Goal: Find specific page/section: Find specific page/section

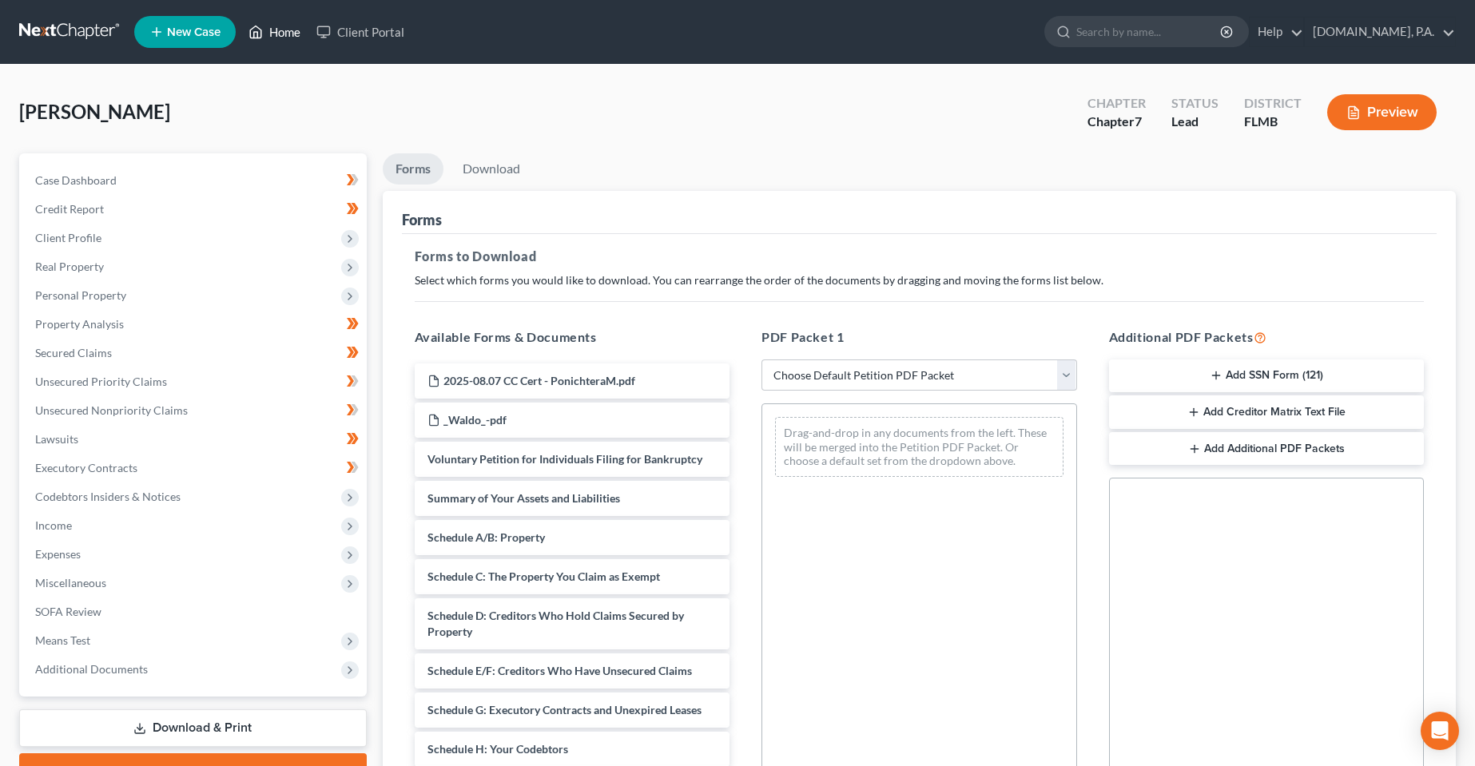
click at [268, 26] on link "Home" at bounding box center [274, 32] width 68 height 29
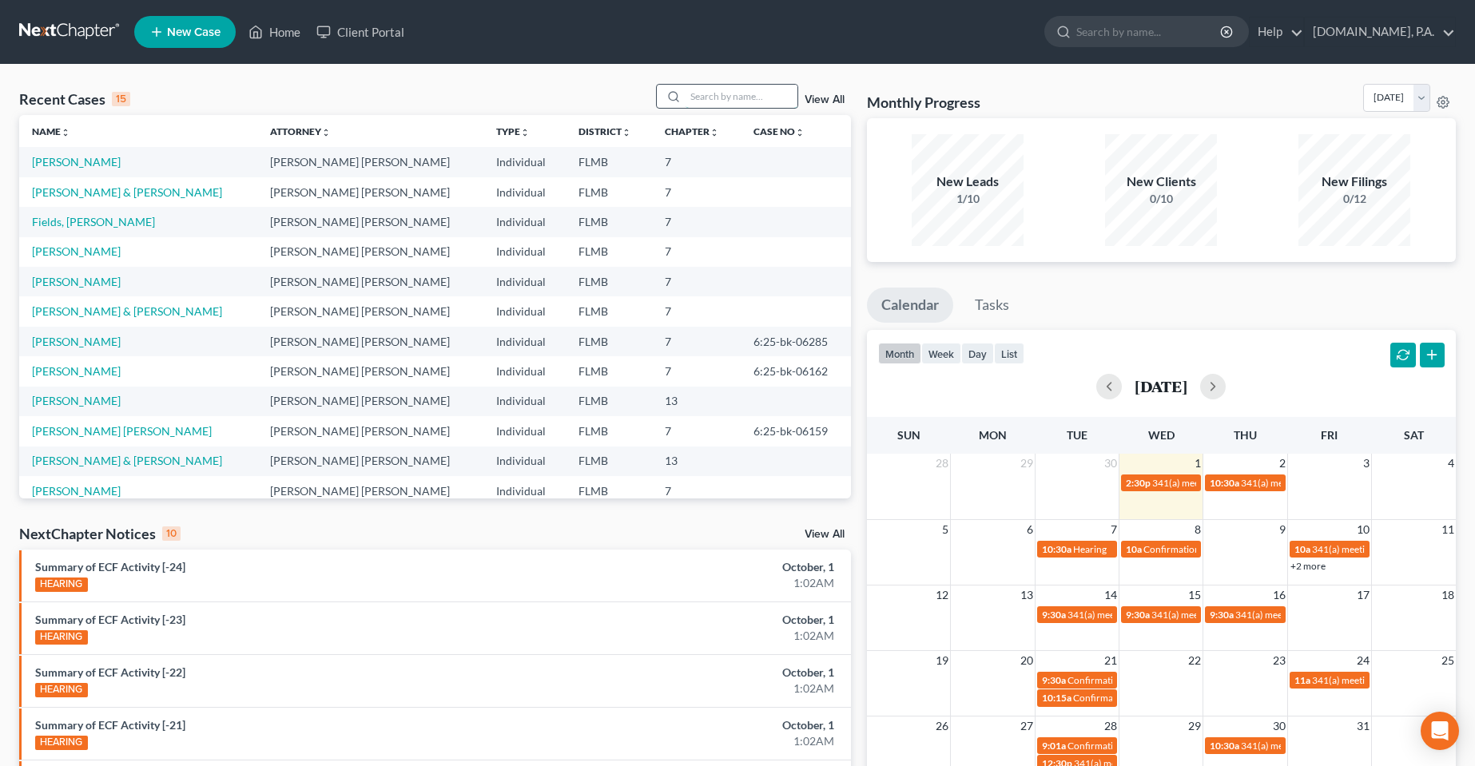
click at [749, 101] on input "search" at bounding box center [742, 96] width 112 height 23
click at [713, 93] on input "search" at bounding box center [742, 96] width 112 height 23
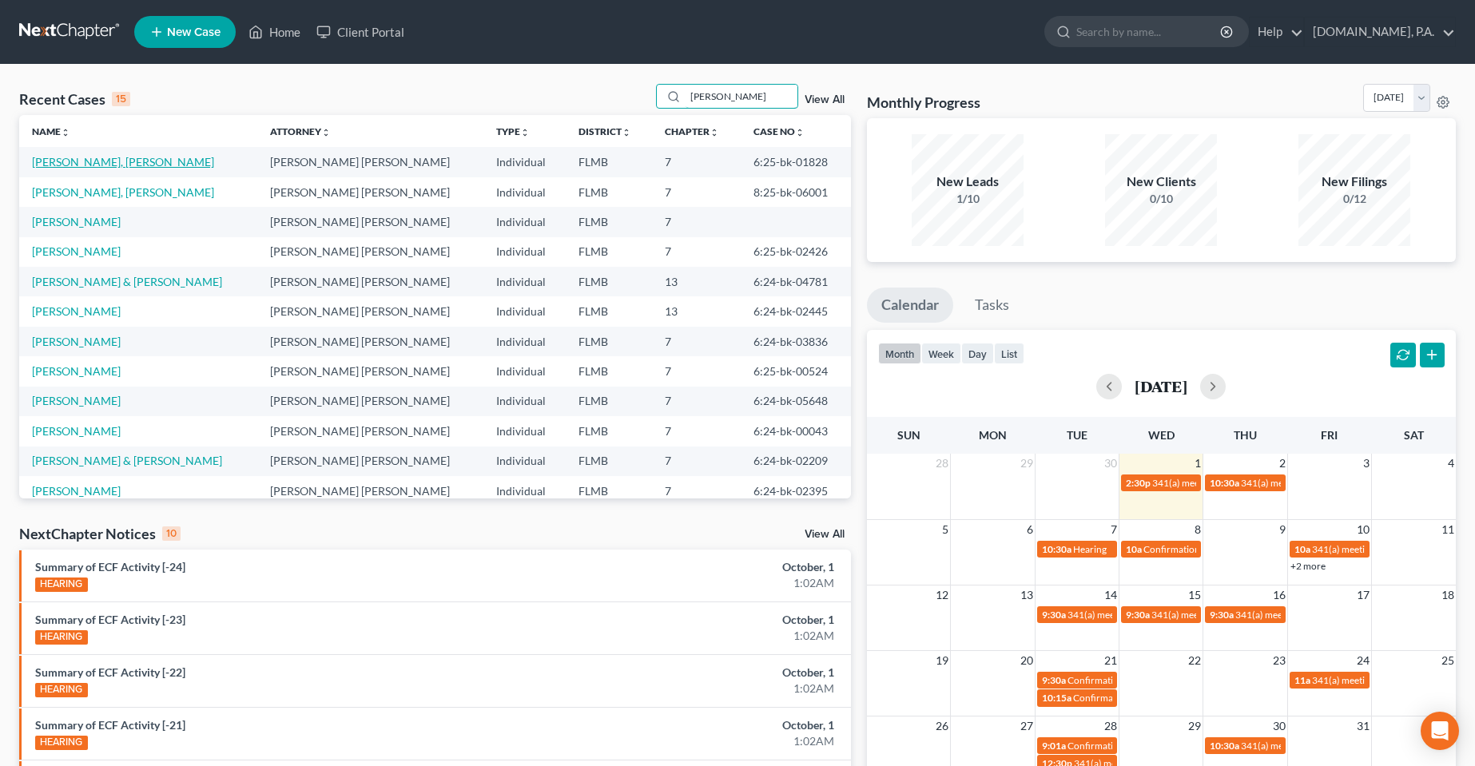
type input "[PERSON_NAME]"
click at [115, 164] on link "[PERSON_NAME], [PERSON_NAME]" at bounding box center [123, 162] width 182 height 14
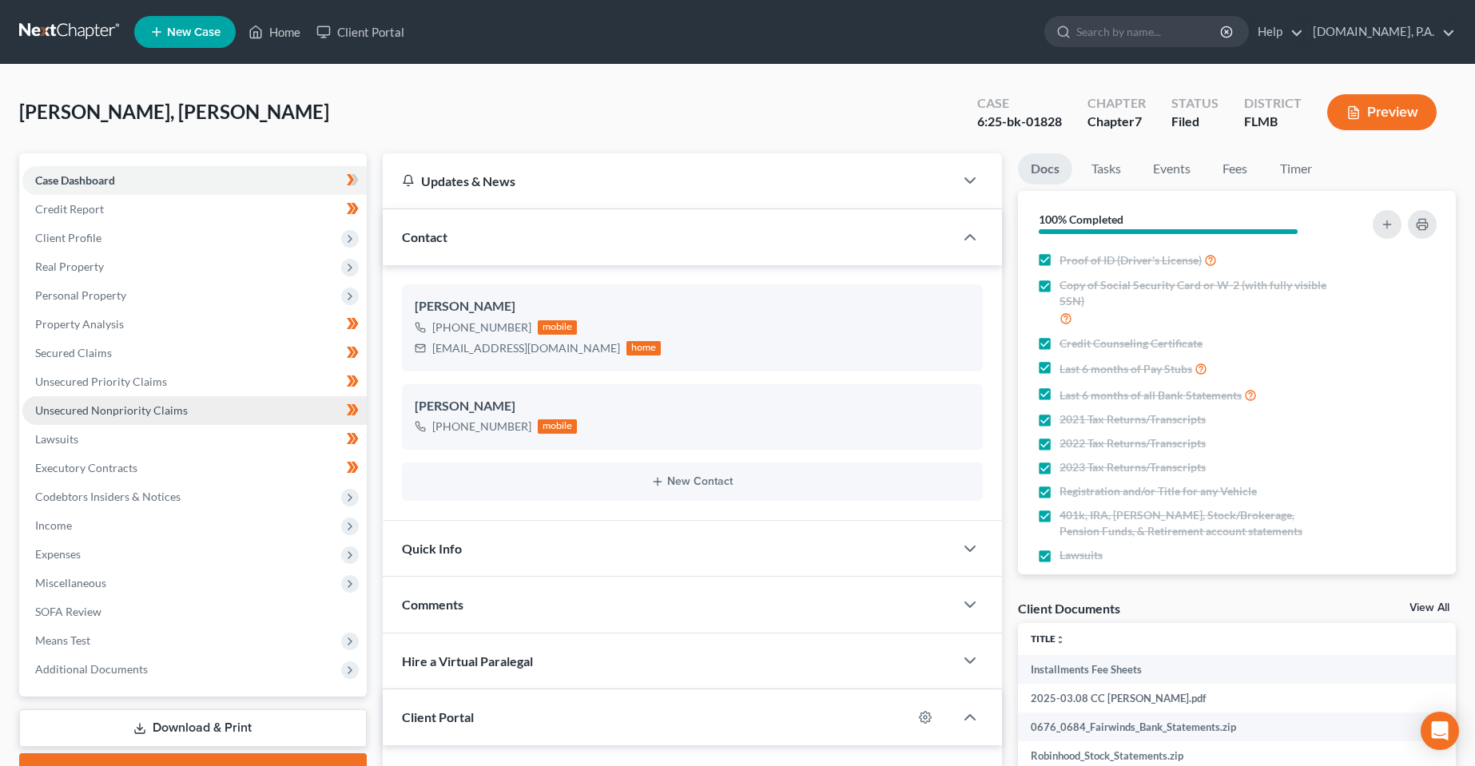
click at [88, 405] on span "Unsecured Nonpriority Claims" at bounding box center [111, 410] width 153 height 14
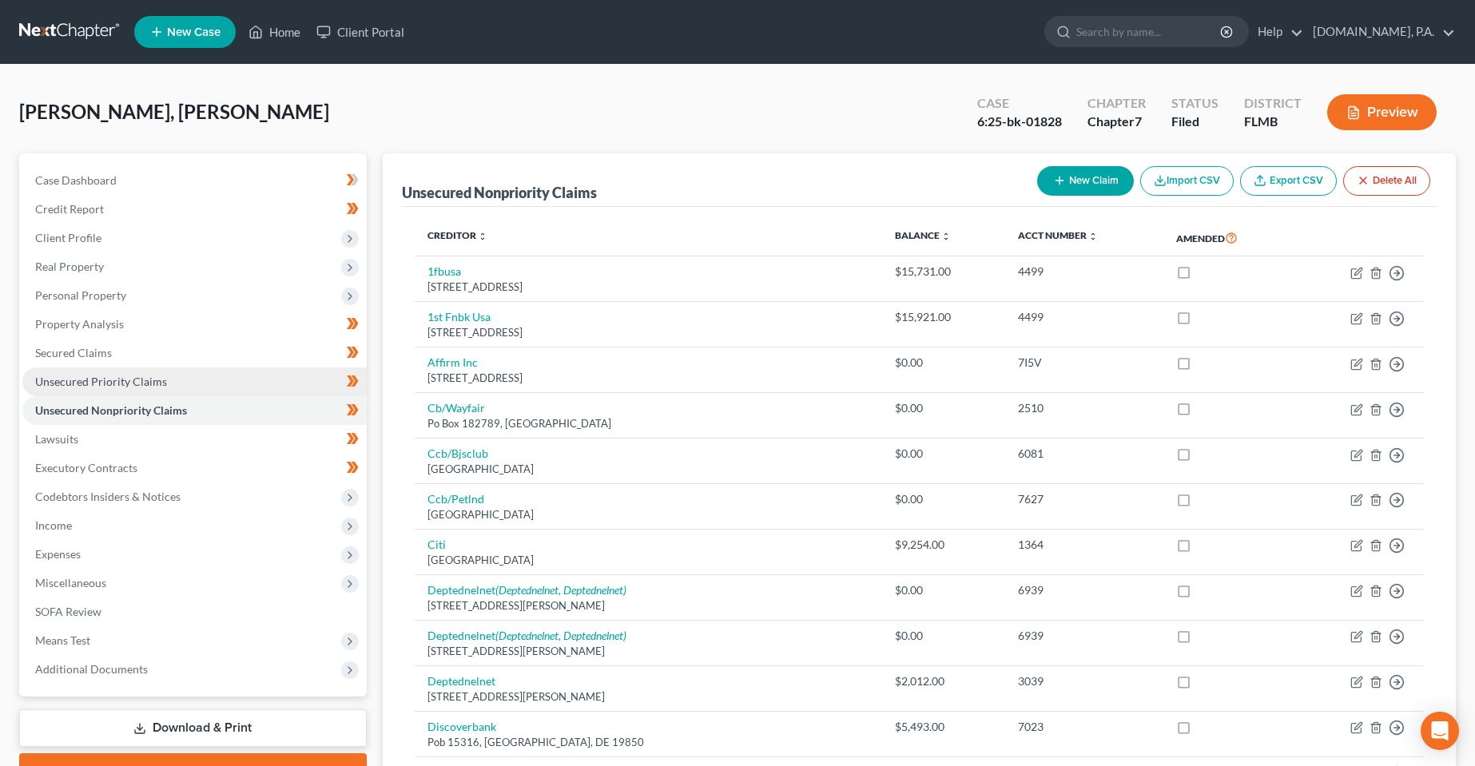
click at [113, 370] on link "Unsecured Priority Claims" at bounding box center [194, 382] width 344 height 29
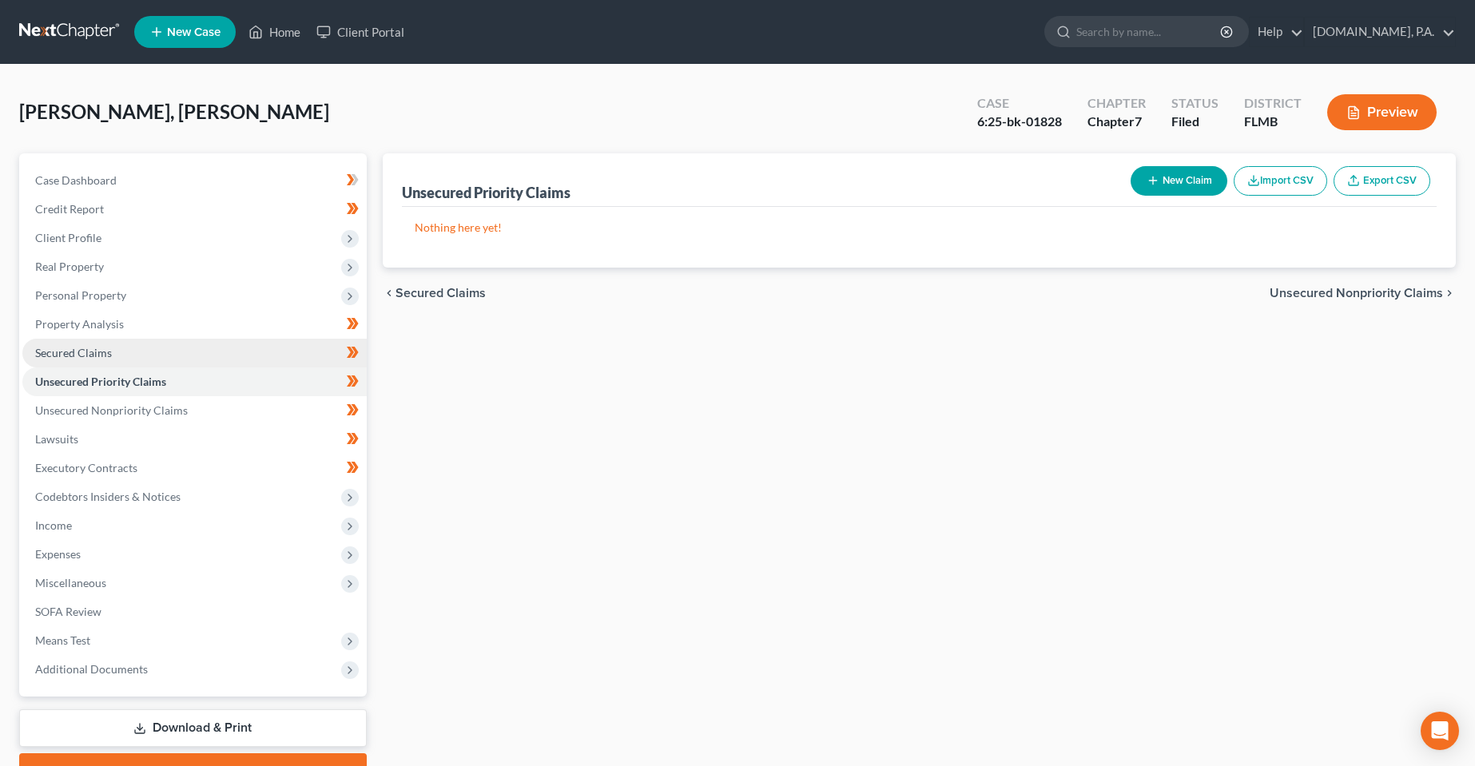
click at [81, 361] on link "Secured Claims" at bounding box center [194, 353] width 344 height 29
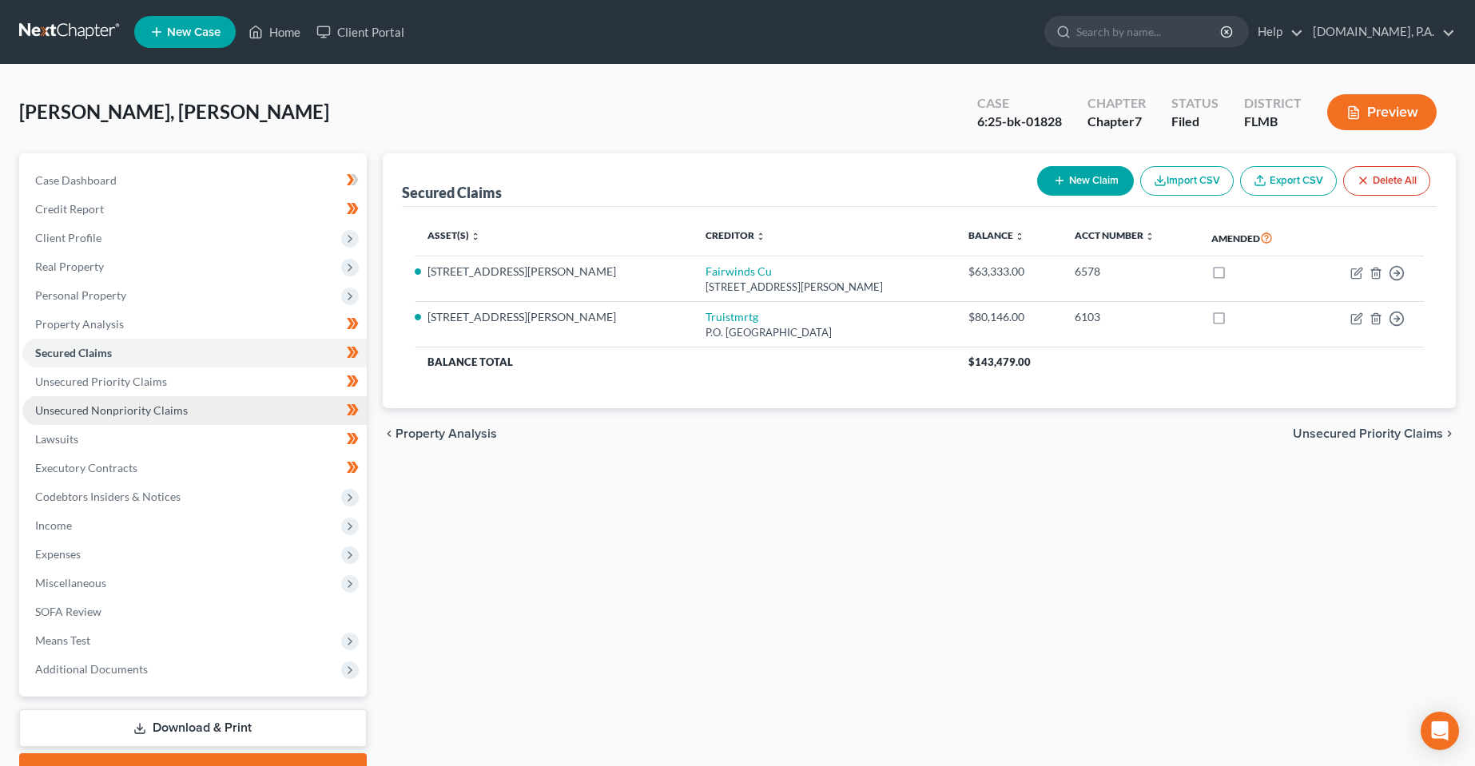
click at [74, 414] on span "Unsecured Nonpriority Claims" at bounding box center [111, 410] width 153 height 14
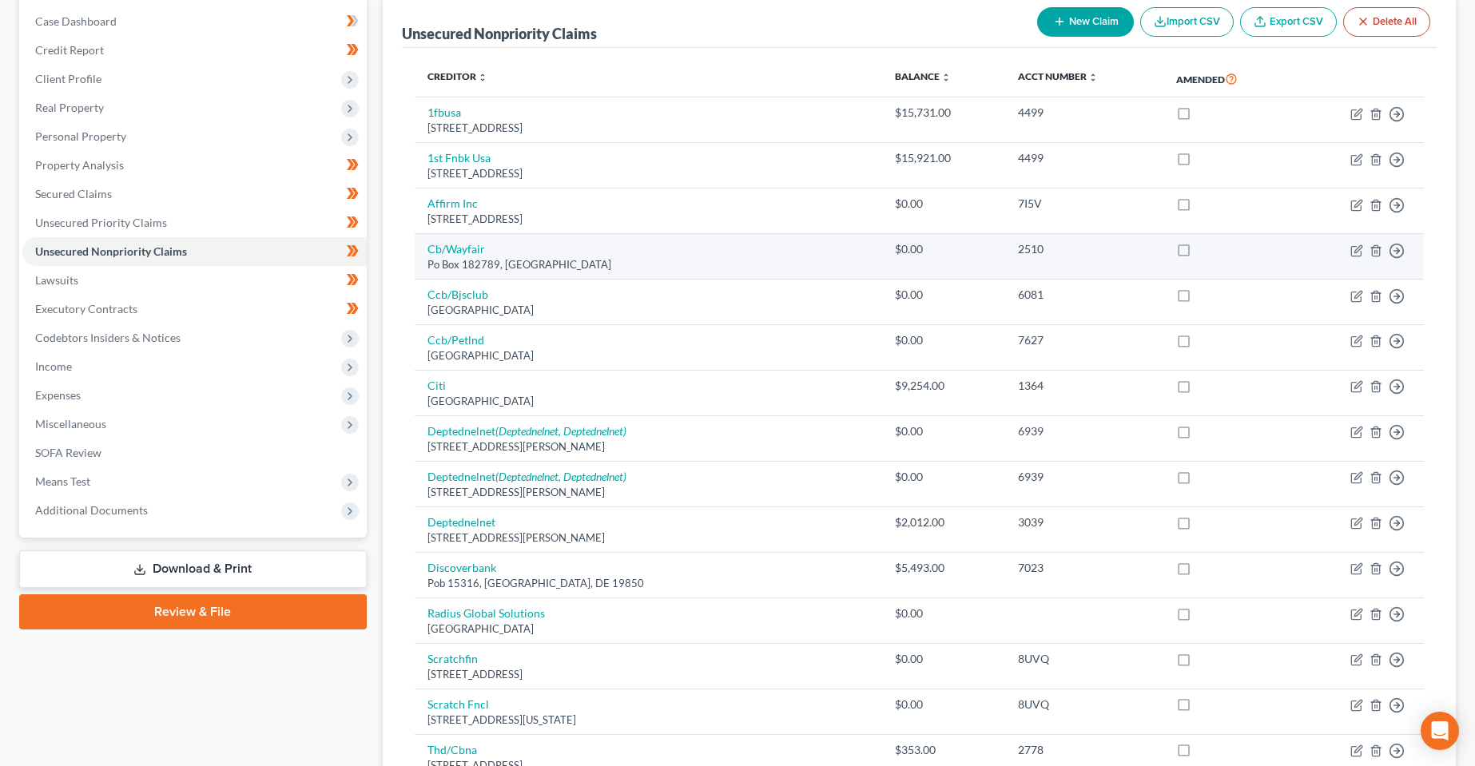
scroll to position [240, 0]
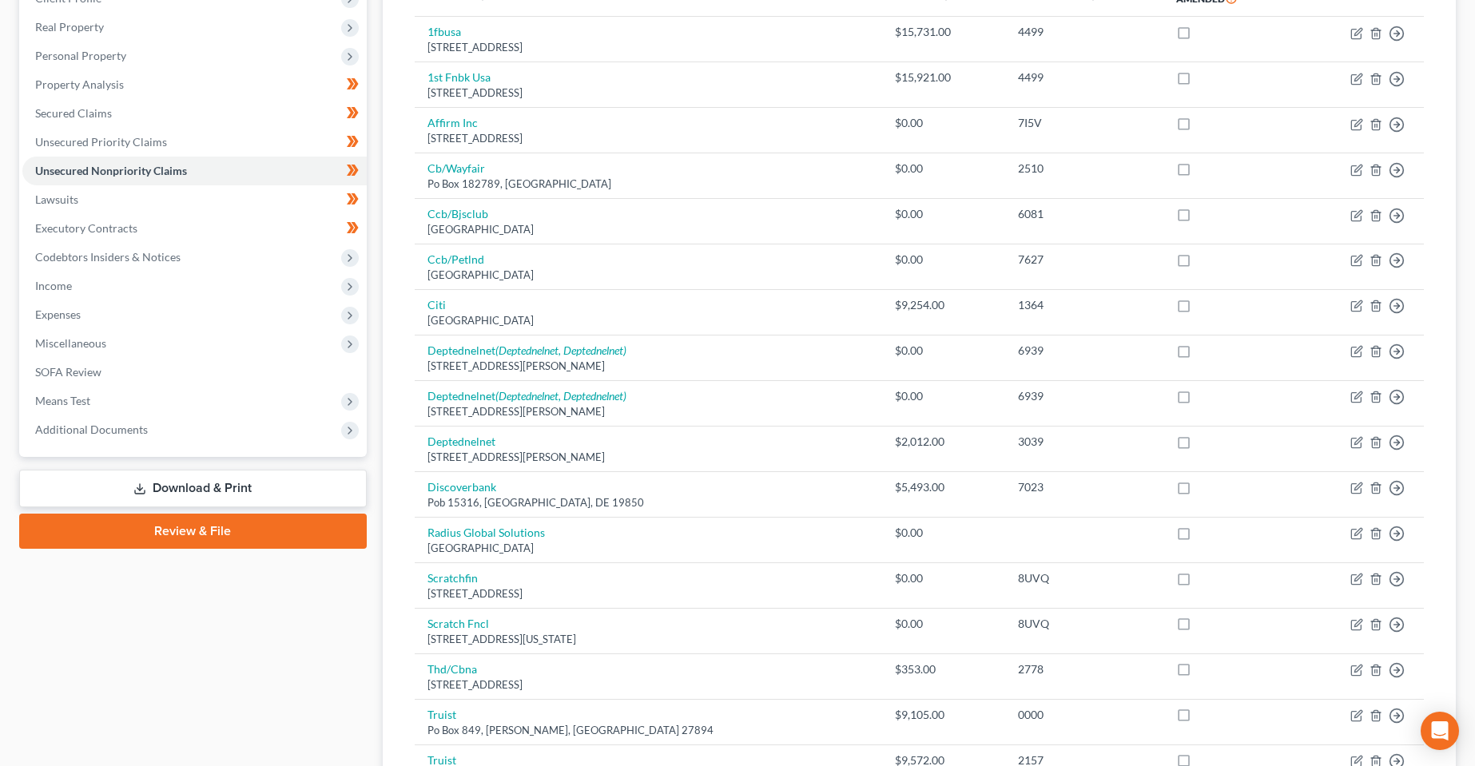
click at [168, 689] on div "Case Dashboard Payments Invoices Payments Payments Credit Report Client Profile" at bounding box center [193, 522] width 364 height 1217
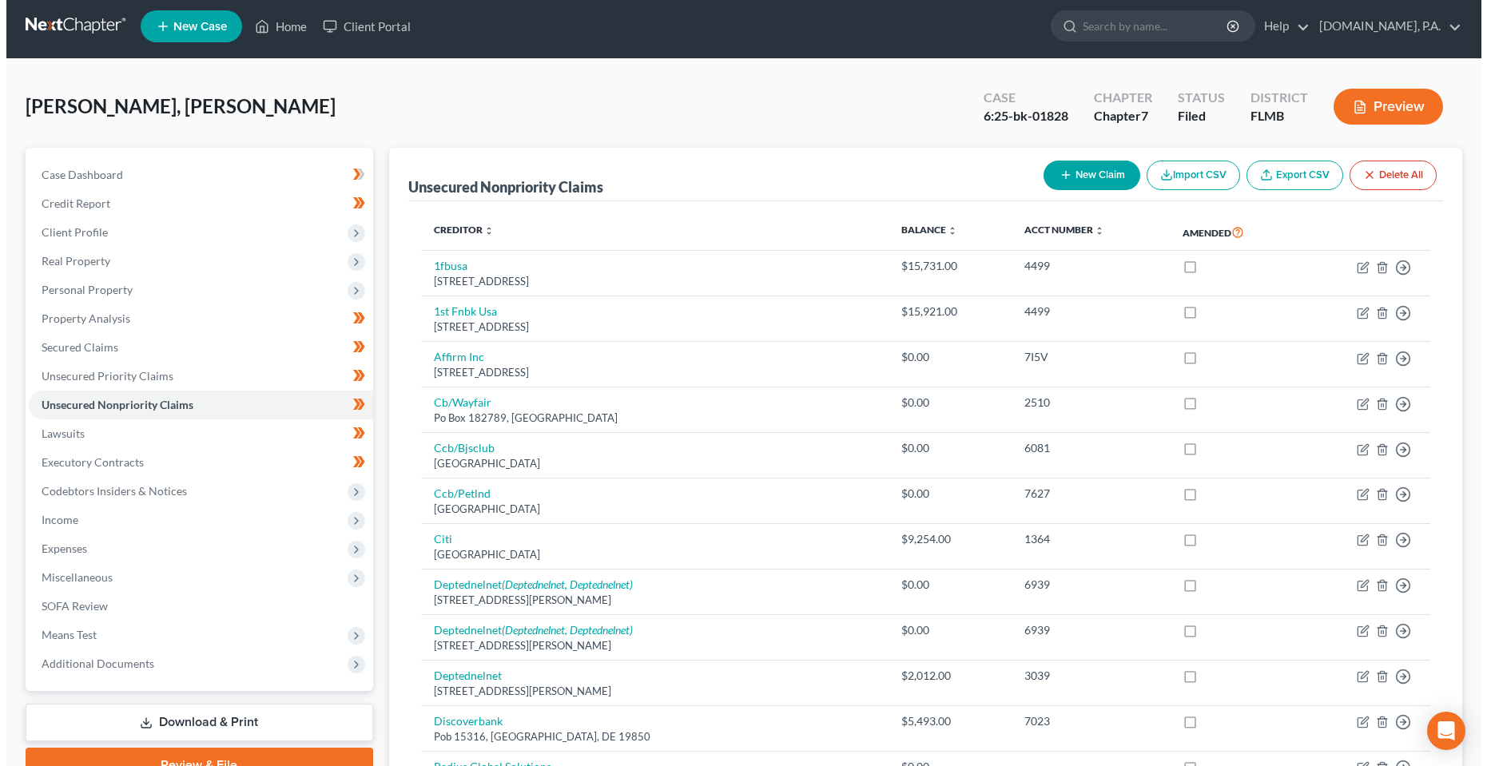
scroll to position [0, 0]
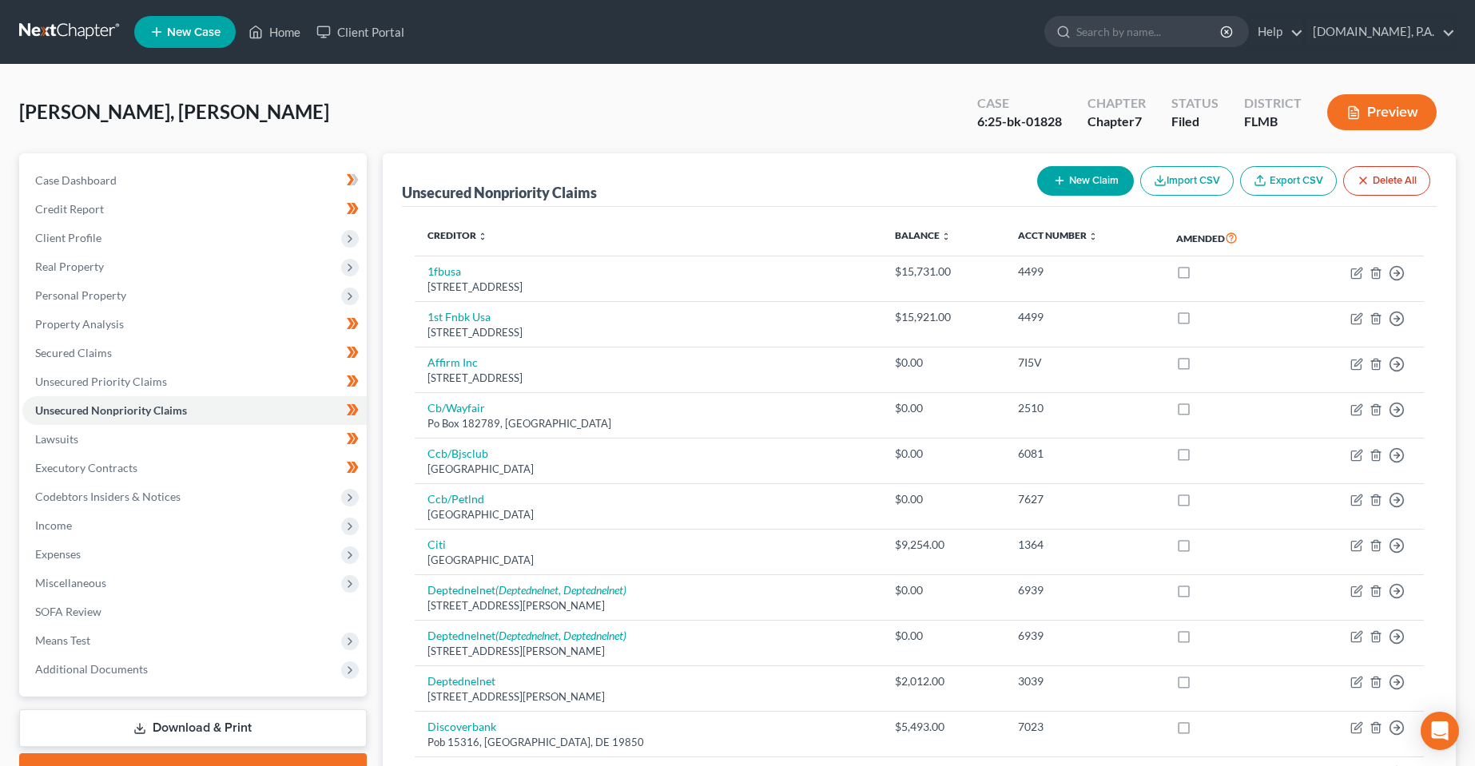
click at [290, 137] on div "[PERSON_NAME], [PERSON_NAME] Upgraded Case 6:25-bk-01828 Chapter Chapter 7 Stat…" at bounding box center [737, 119] width 1437 height 70
click at [809, 105] on div "[PERSON_NAME], [PERSON_NAME] Upgraded Case 6:25-bk-01828 Chapter Chapter 7 Stat…" at bounding box center [737, 119] width 1437 height 70
click at [387, 34] on link "Client Portal" at bounding box center [360, 32] width 104 height 29
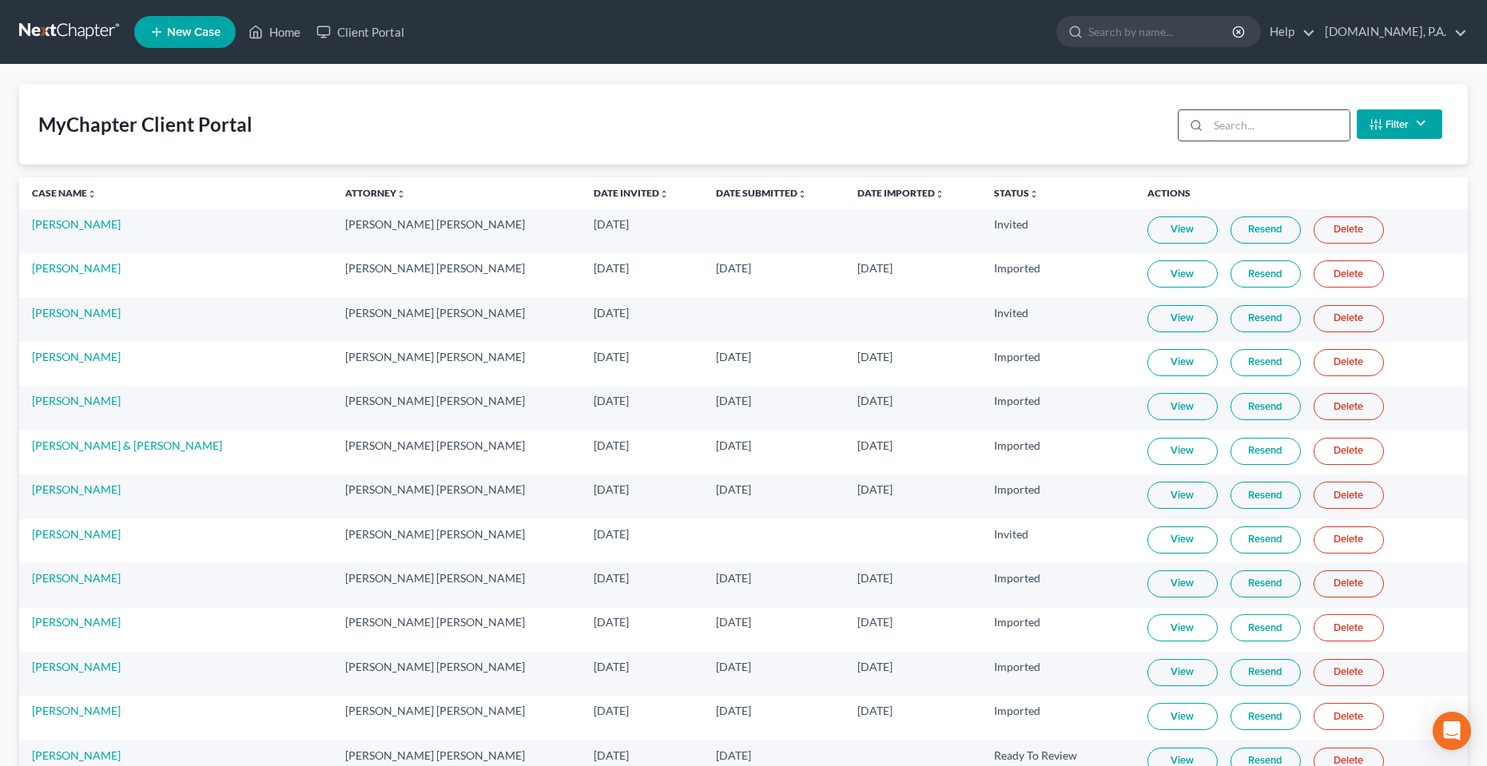
click at [1238, 128] on input "search" at bounding box center [1278, 125] width 141 height 30
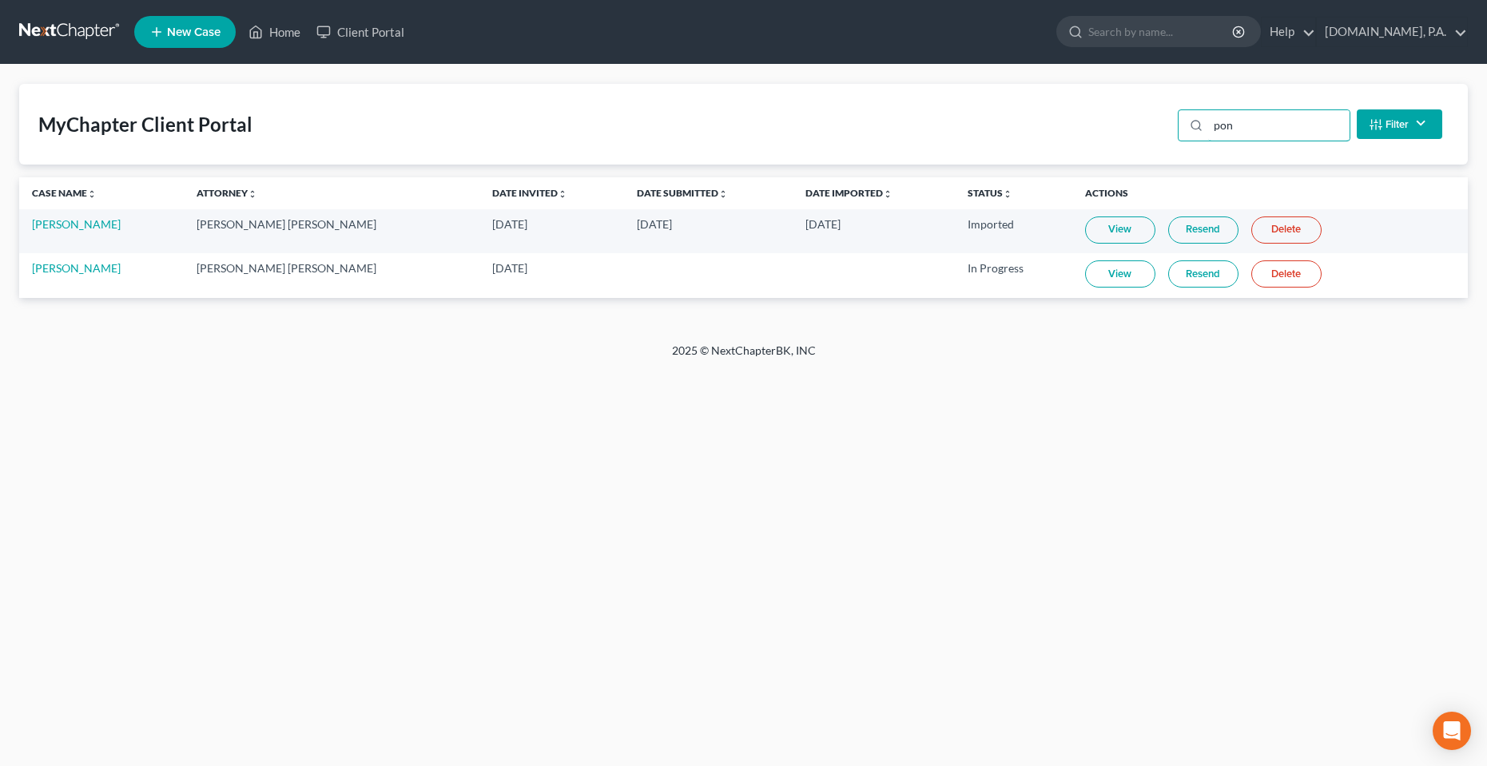
type input "pon"
click at [1085, 276] on link "View" at bounding box center [1120, 273] width 70 height 27
